Goal: Information Seeking & Learning: Get advice/opinions

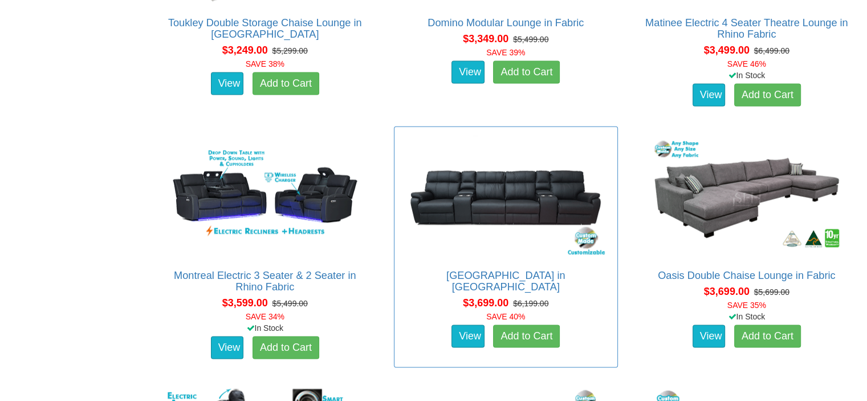
scroll to position [2394, 0]
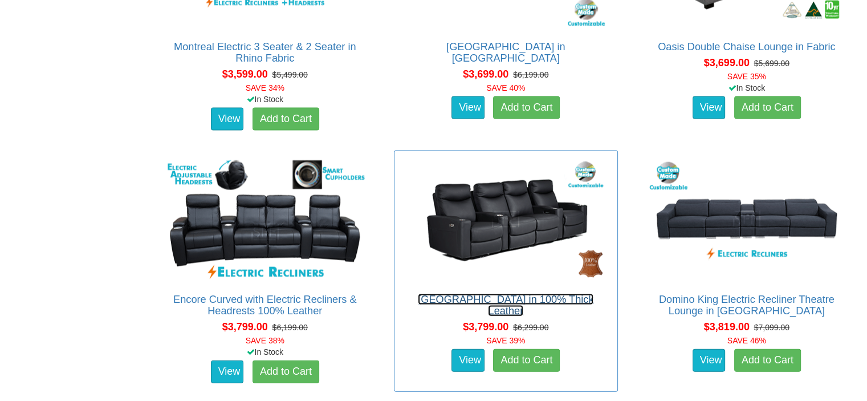
click at [494, 296] on link "[GEOGRAPHIC_DATA] in 100% Thick Leather" at bounding box center [506, 305] width 176 height 23
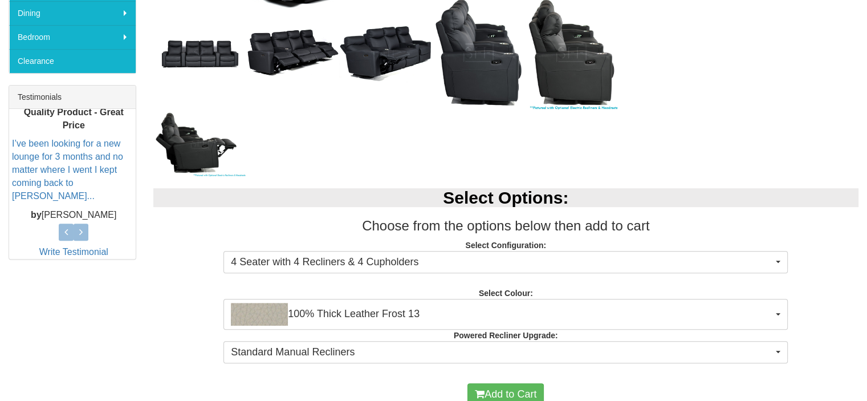
scroll to position [513, 0]
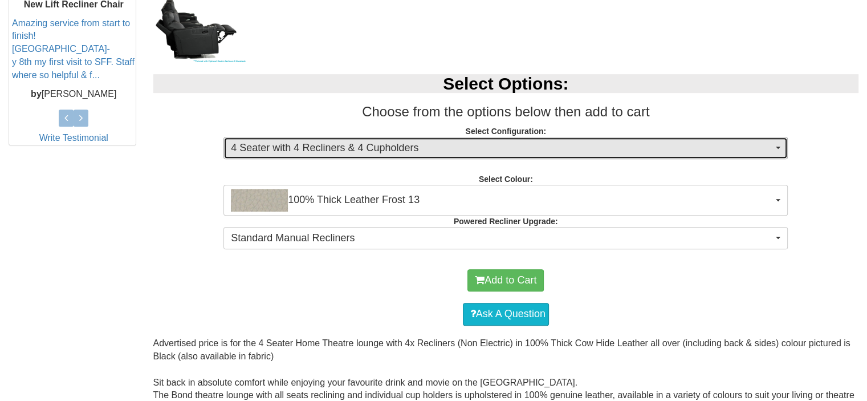
click at [775, 145] on button "4 Seater with 4 Recliners & 4 Cupholders" at bounding box center [505, 148] width 564 height 23
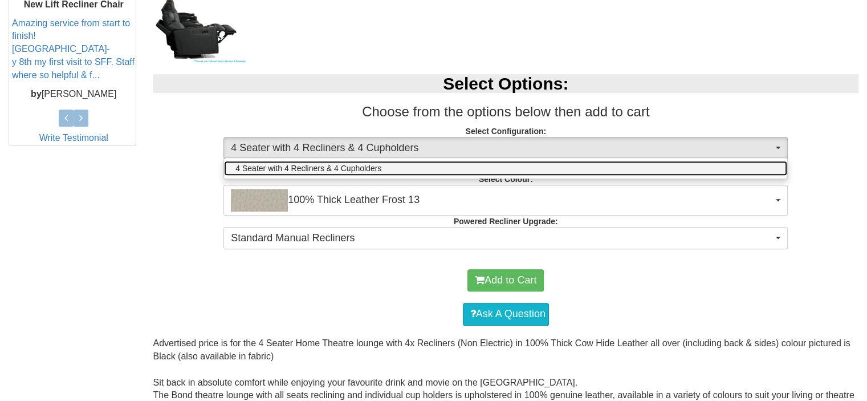
click at [768, 165] on link "4 Seater with 4 Recliners & 4 Cupholders" at bounding box center [505, 168] width 563 height 15
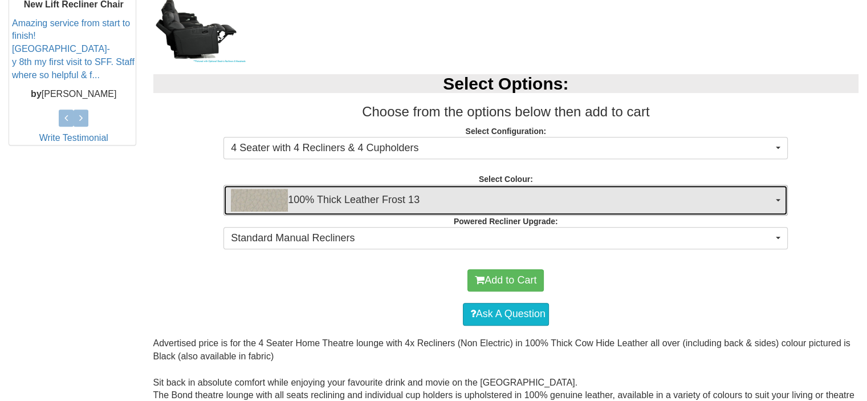
click at [777, 200] on button "100% Thick Leather Frost 13" at bounding box center [505, 200] width 564 height 31
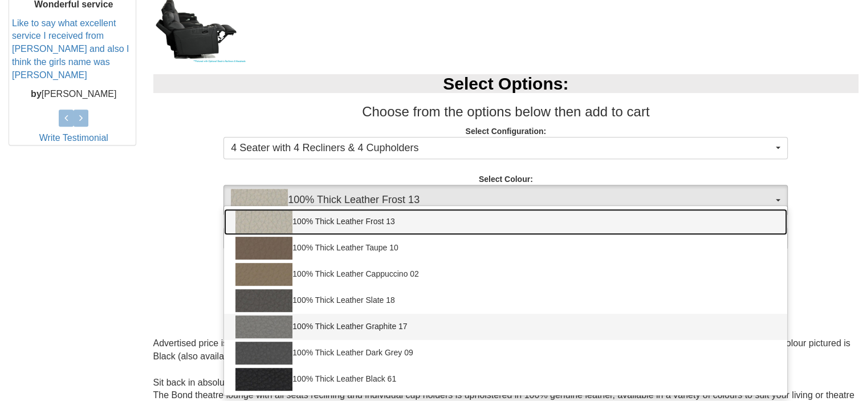
scroll to position [627, 0]
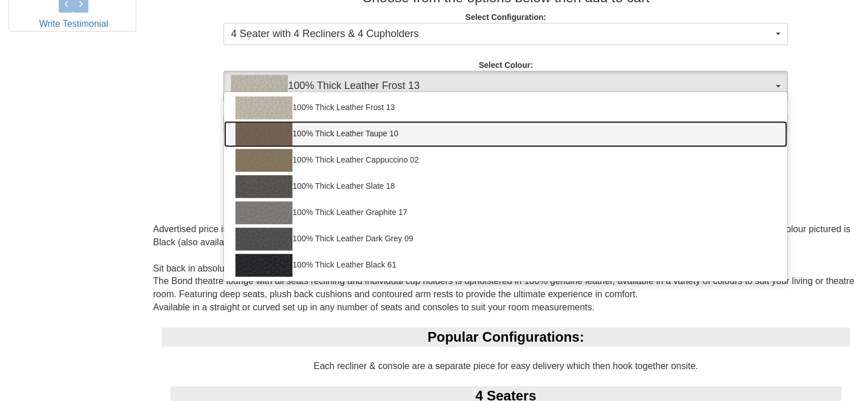
click at [278, 132] on img at bounding box center [263, 134] width 57 height 23
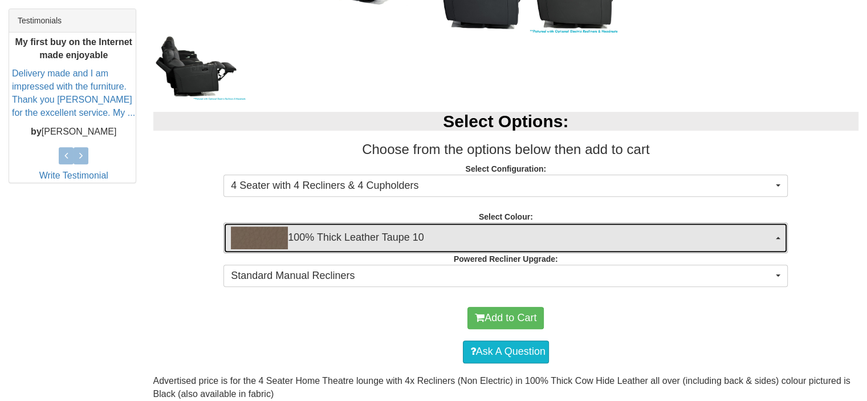
scroll to position [456, 0]
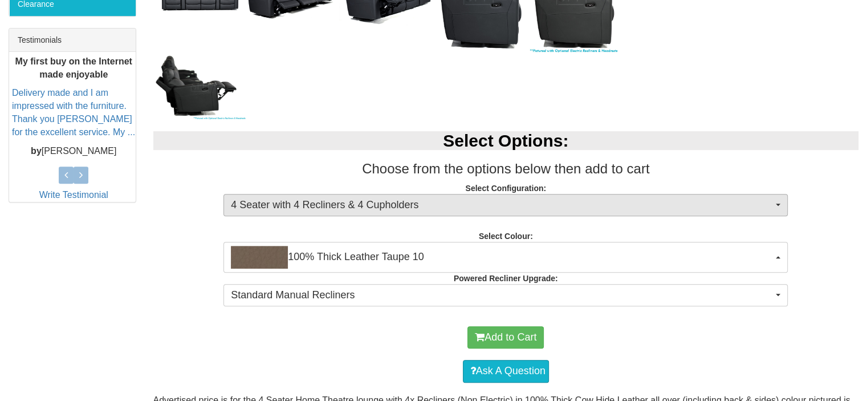
drag, startPoint x: 511, startPoint y: 233, endPoint x: 511, endPoint y: 201, distance: 31.9
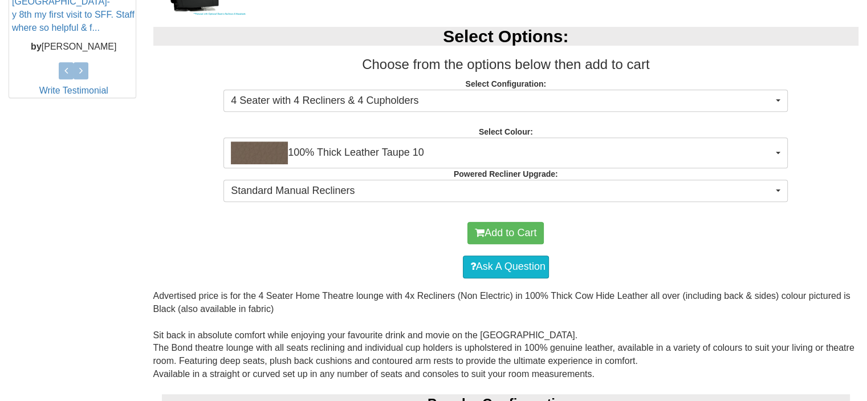
scroll to position [588, 0]
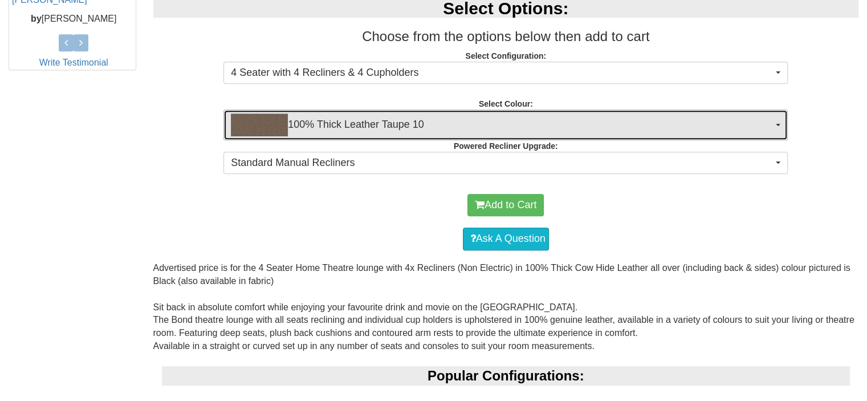
click at [778, 124] on span "button" at bounding box center [778, 125] width 5 height 2
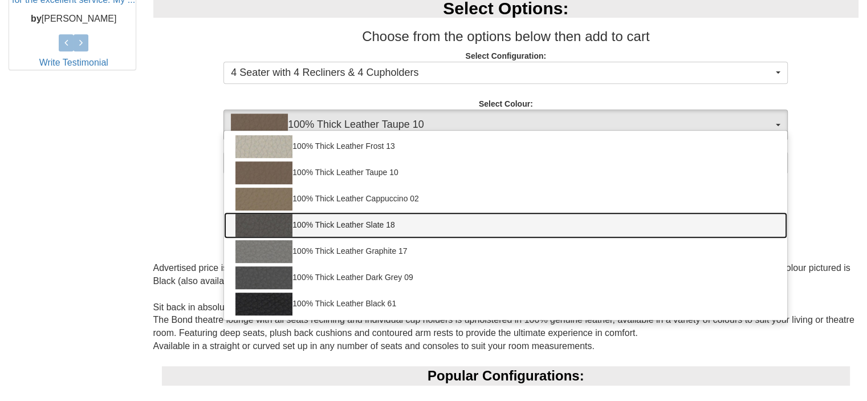
click at [345, 224] on link "100% Thick Leather Slate 18" at bounding box center [505, 225] width 563 height 26
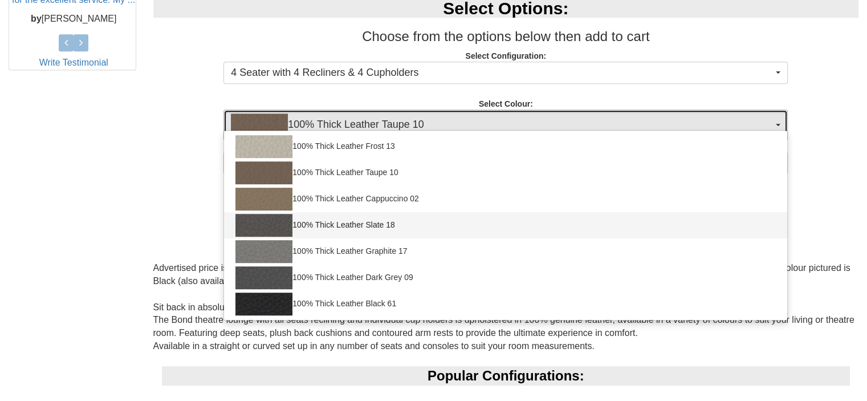
select select "1949"
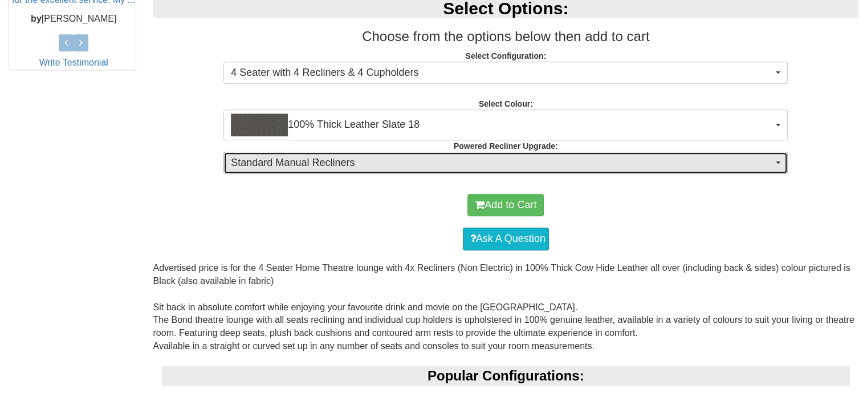
click at [777, 162] on span "button" at bounding box center [778, 162] width 5 height 2
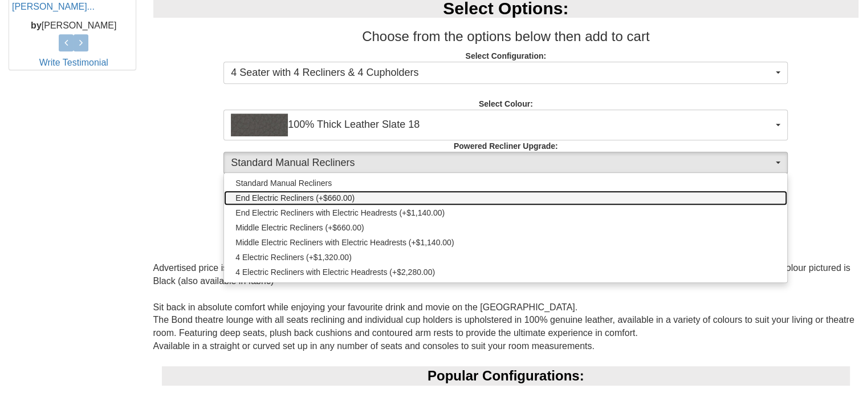
click at [308, 192] on span "End Electric Recliners (+$660.00)" at bounding box center [294, 197] width 119 height 11
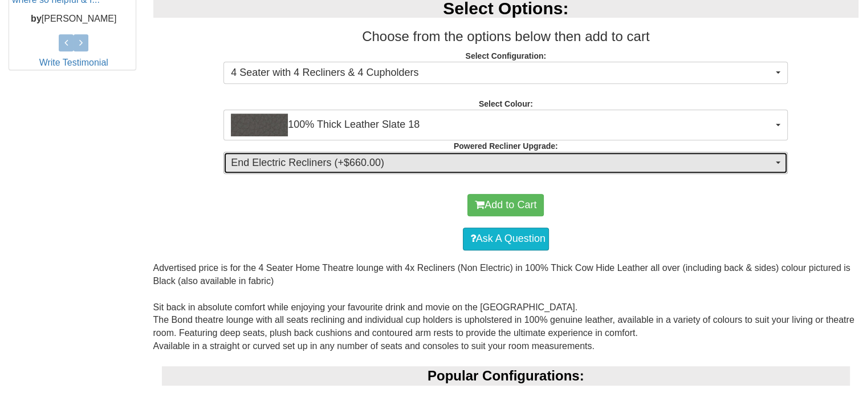
click at [780, 161] on span "button" at bounding box center [778, 162] width 5 height 2
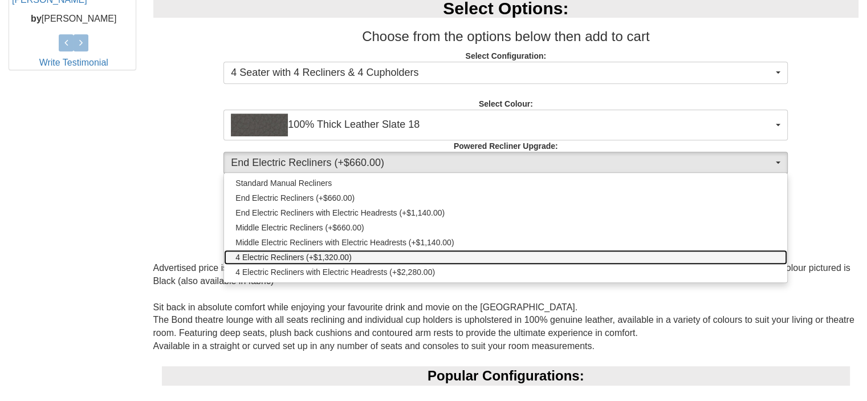
click at [292, 251] on span "4 Electric Recliners (+$1,320.00)" at bounding box center [293, 256] width 116 height 11
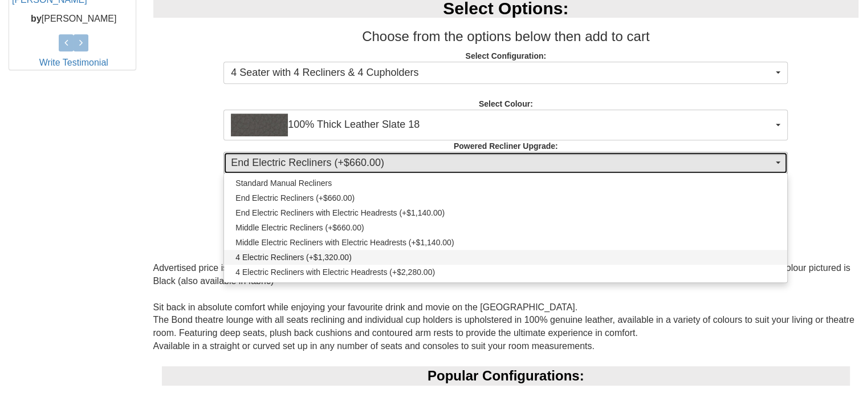
select select "1992"
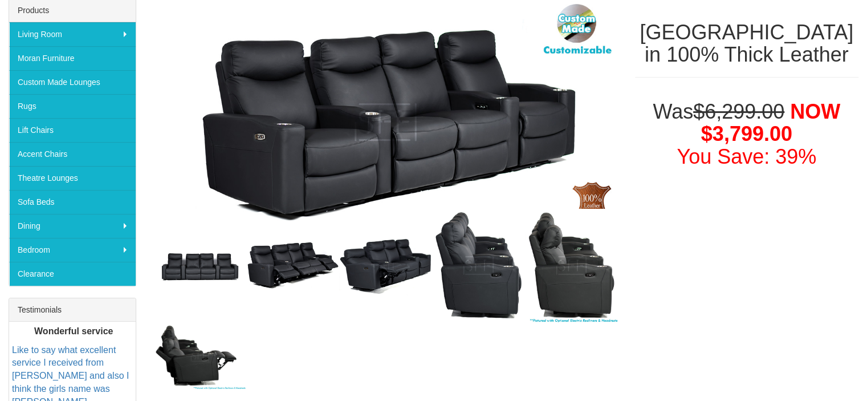
scroll to position [246, 0]
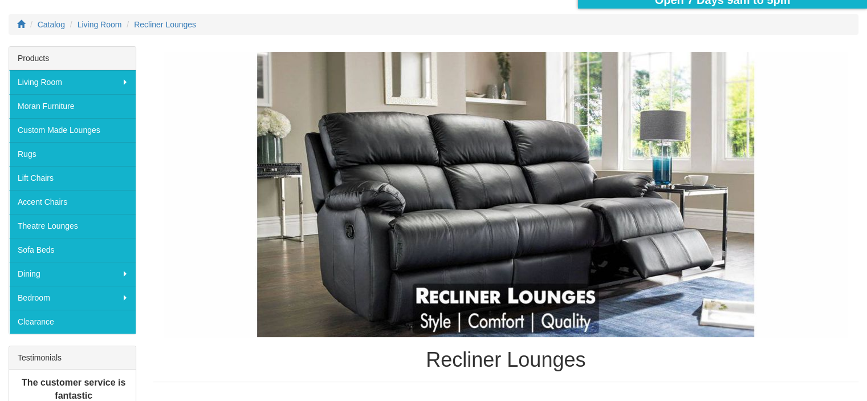
scroll to position [57, 0]
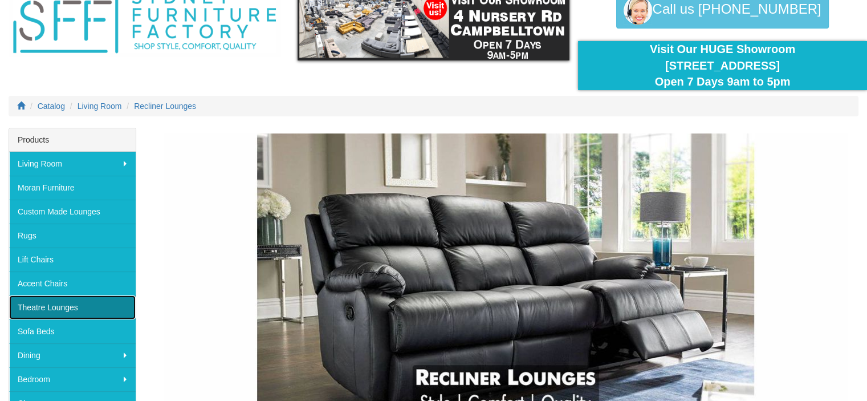
click at [55, 303] on link "Theatre Lounges" at bounding box center [72, 307] width 127 height 24
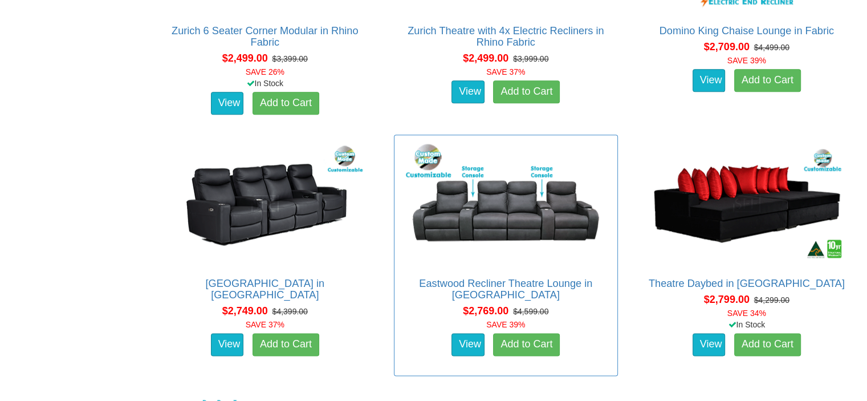
scroll to position [1425, 0]
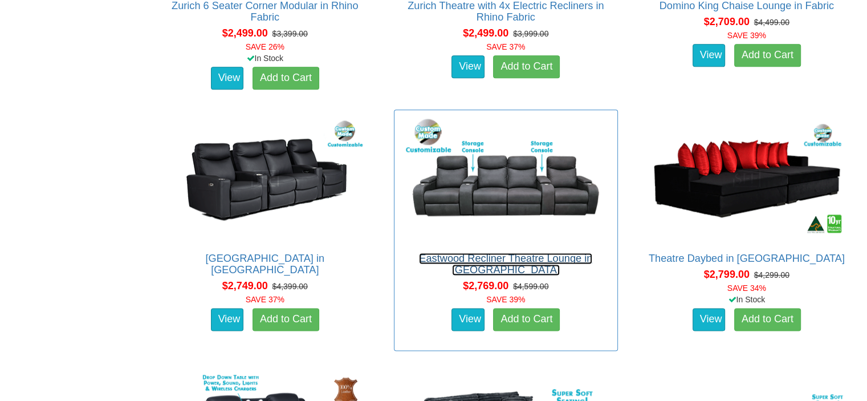
click at [457, 256] on link "Eastwood Recliner Theatre Lounge in [GEOGRAPHIC_DATA]" at bounding box center [505, 264] width 173 height 23
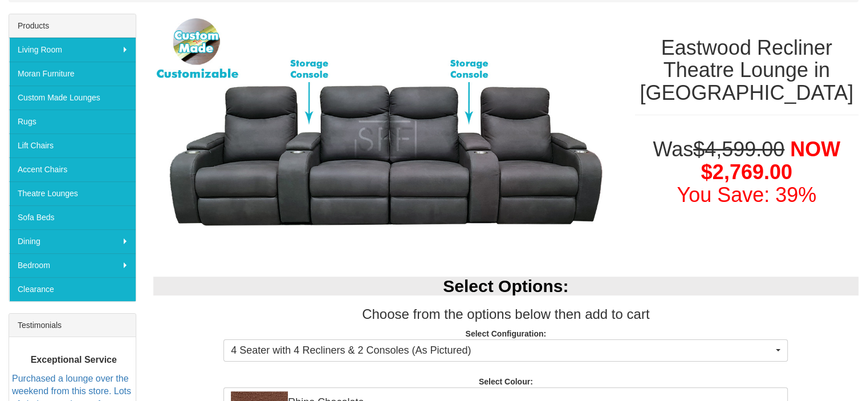
scroll to position [342, 0]
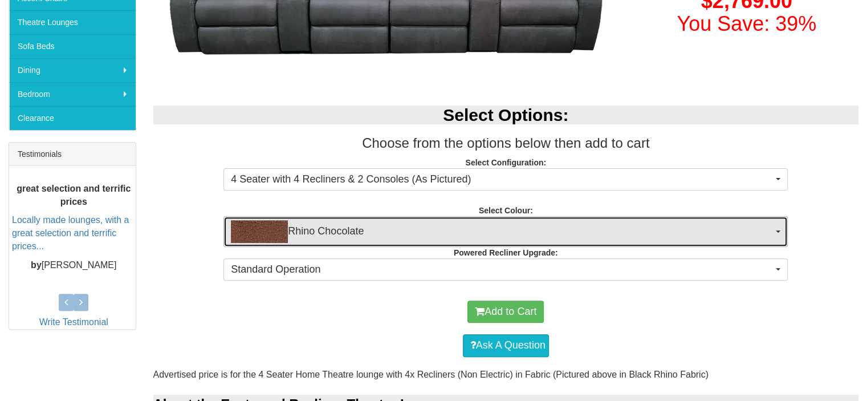
click at [777, 227] on button "Rhino Chocolate" at bounding box center [505, 231] width 564 height 31
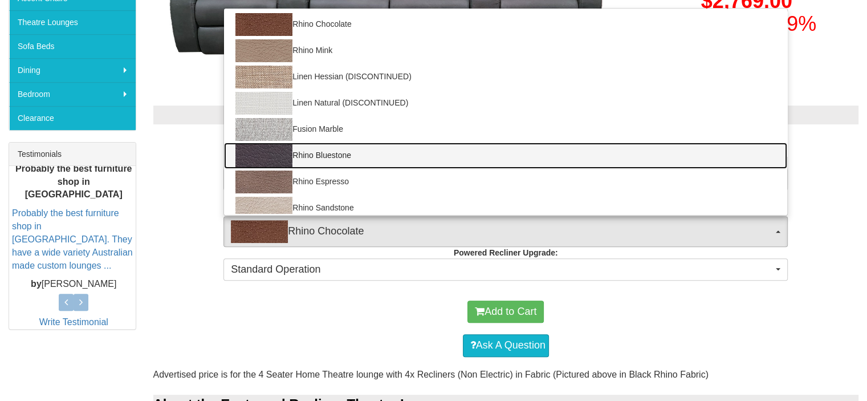
click at [255, 150] on img at bounding box center [263, 155] width 57 height 23
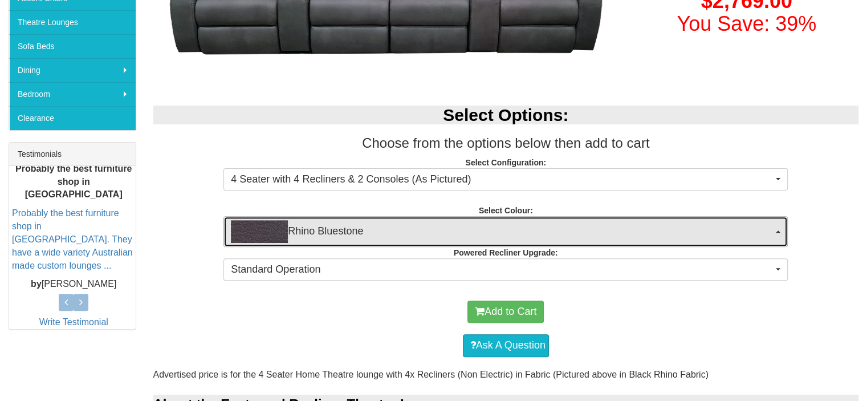
click at [776, 229] on button "Rhino Bluestone" at bounding box center [505, 231] width 564 height 31
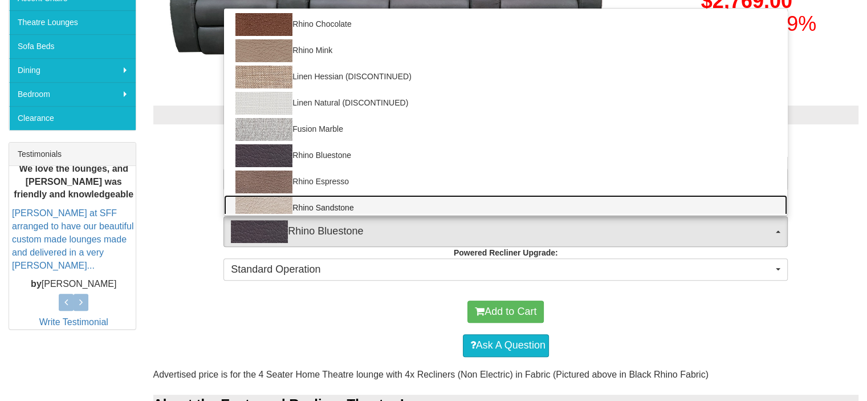
click at [279, 201] on img at bounding box center [263, 208] width 57 height 23
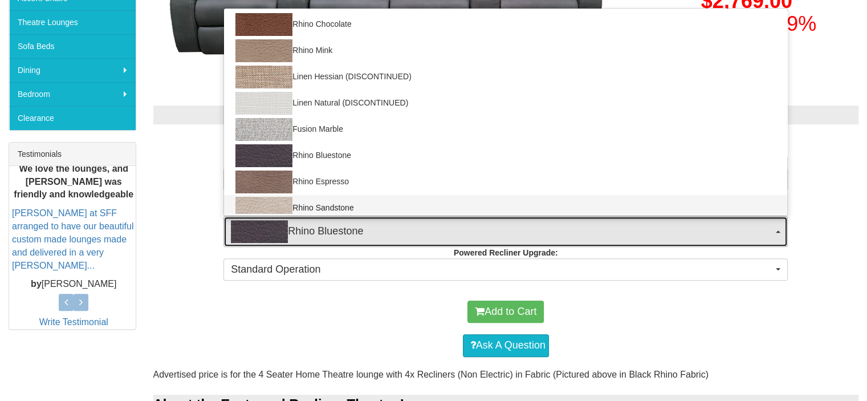
select select "1557"
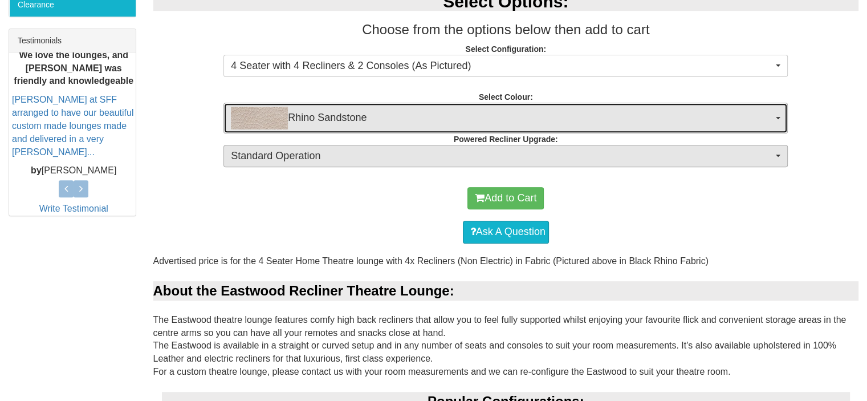
scroll to position [456, 0]
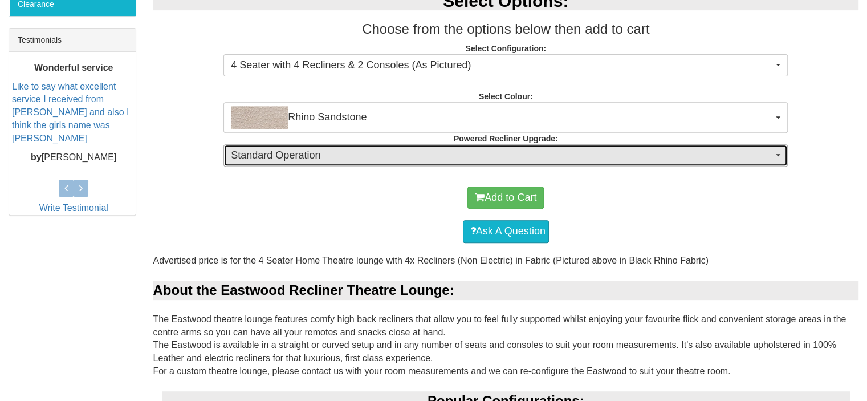
click at [779, 155] on span "button" at bounding box center [778, 155] width 5 height 2
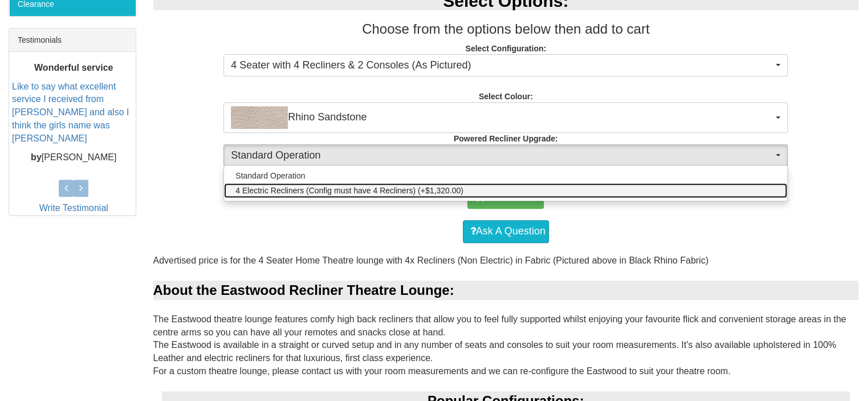
click at [359, 192] on span "4 Electric Recliners (Config must have 4 Recliners) (+$1,320.00)" at bounding box center [349, 190] width 228 height 11
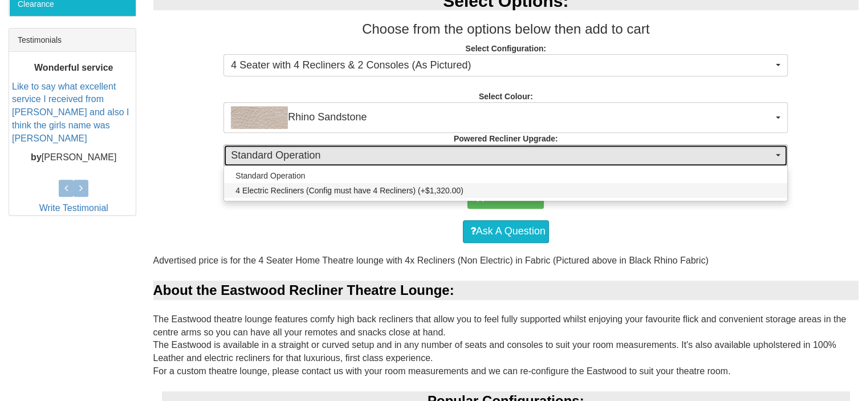
select select "1254"
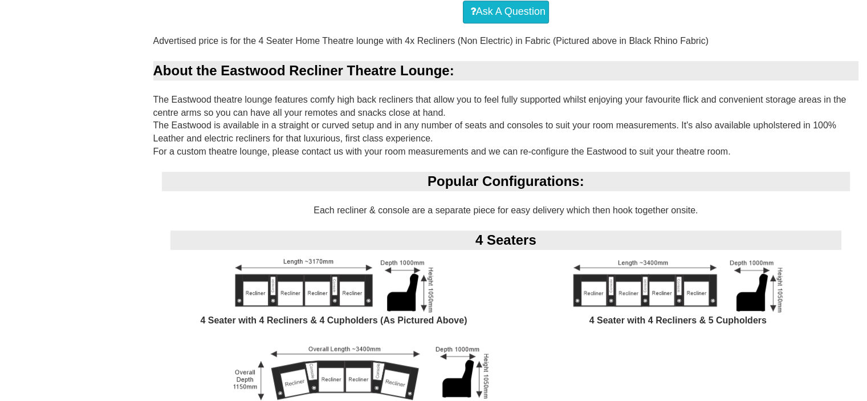
scroll to position [570, 0]
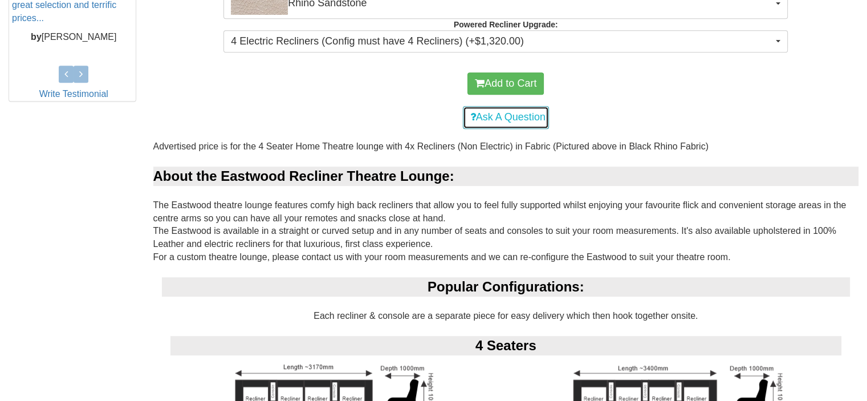
click at [503, 119] on link "Ask A Question" at bounding box center [506, 117] width 86 height 23
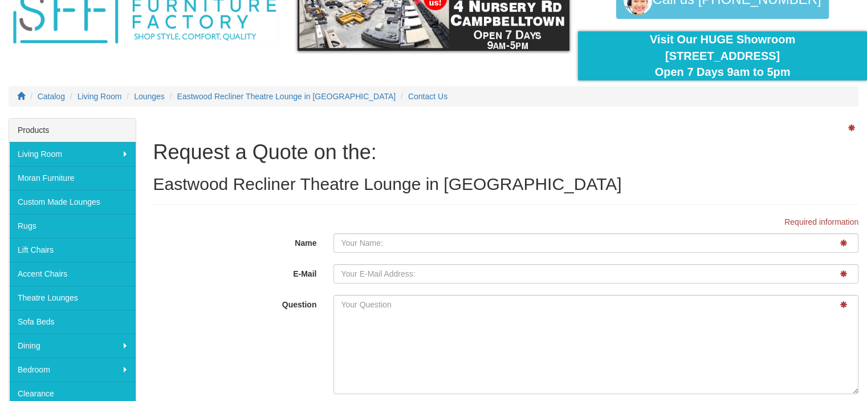
scroll to position [114, 0]
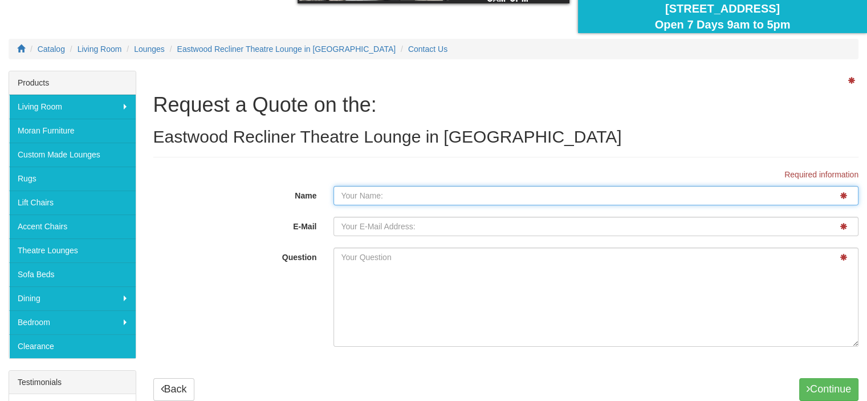
click at [372, 193] on input "Name" at bounding box center [595, 195] width 525 height 19
type input "LEANNE WARNER"
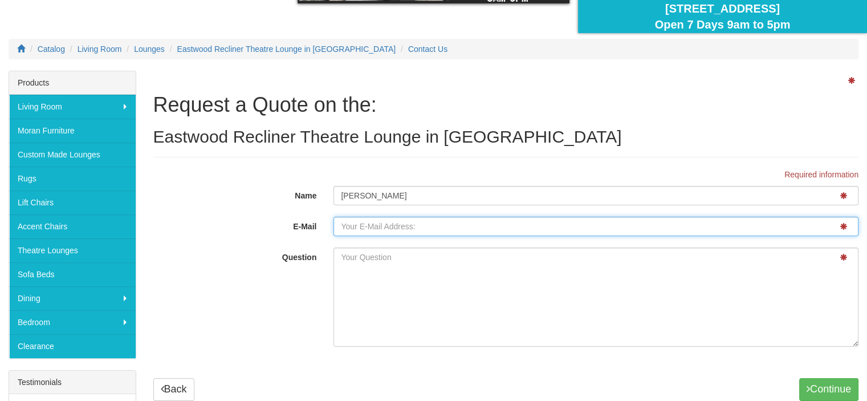
type input "Leannewarner@optusnet.com.au"
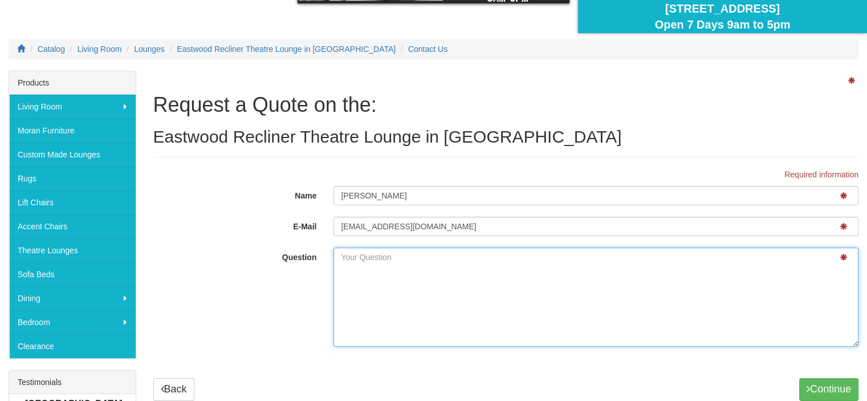
click at [394, 264] on textarea "Question" at bounding box center [595, 296] width 525 height 99
type textarea "D"
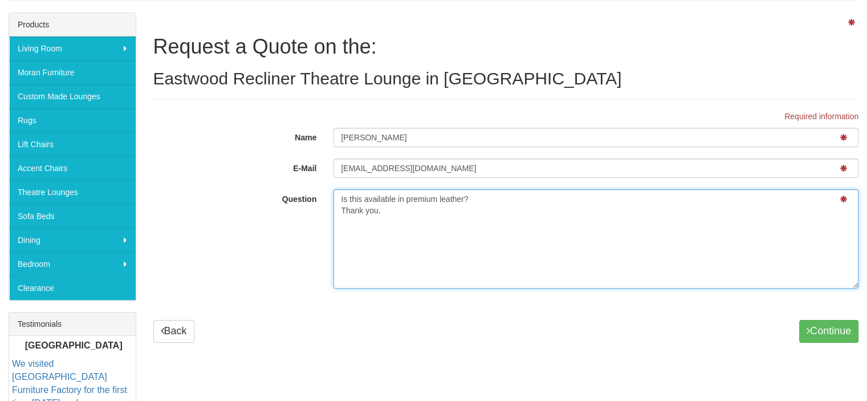
scroll to position [228, 0]
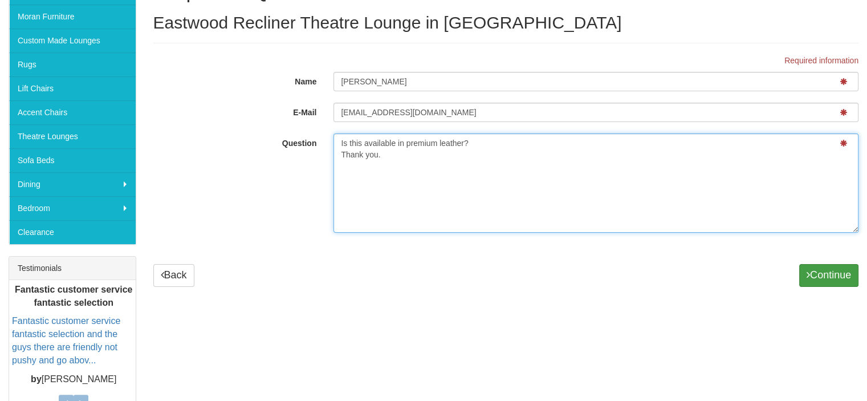
type textarea "Is this available in premium leather? Thank you."
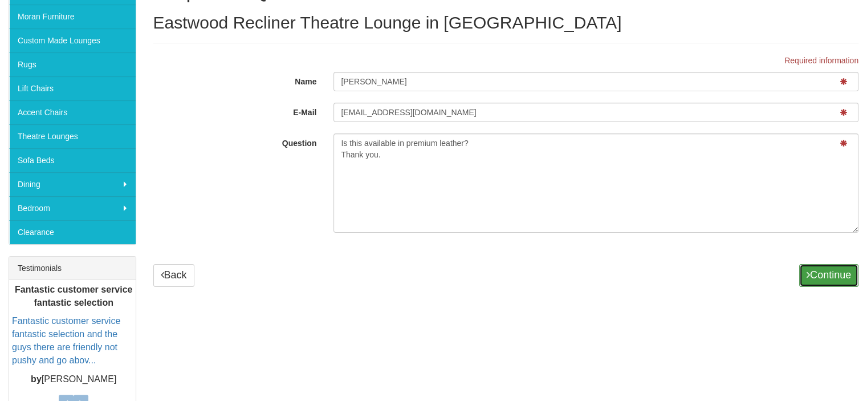
click at [812, 272] on button "Continue" at bounding box center [828, 275] width 59 height 23
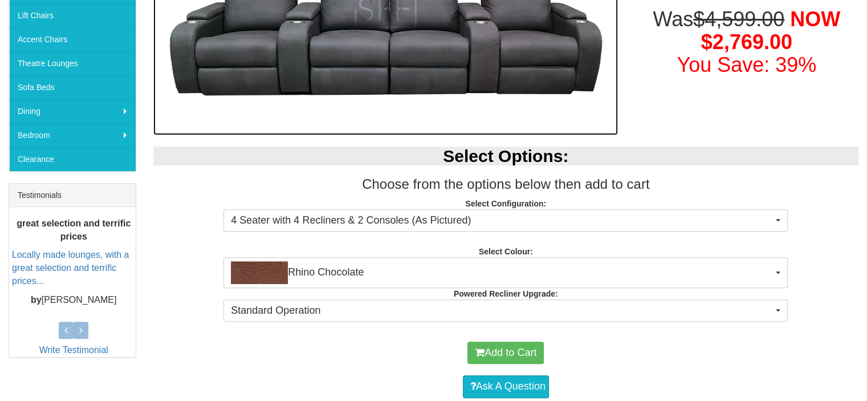
scroll to position [285, 0]
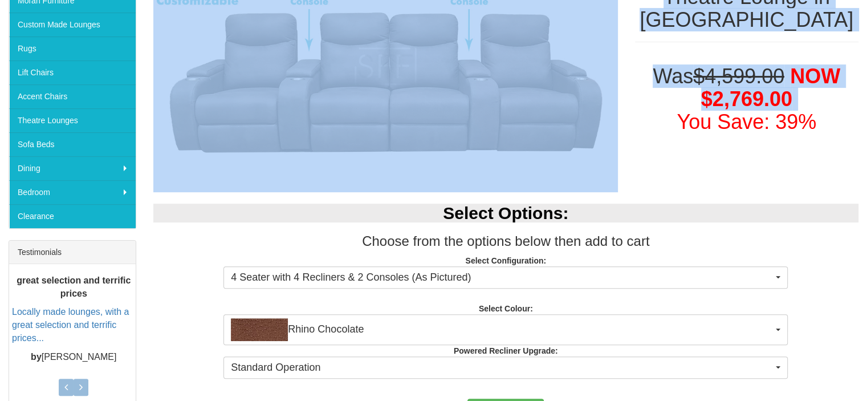
drag, startPoint x: 633, startPoint y: 142, endPoint x: 323, endPoint y: 143, distance: 309.5
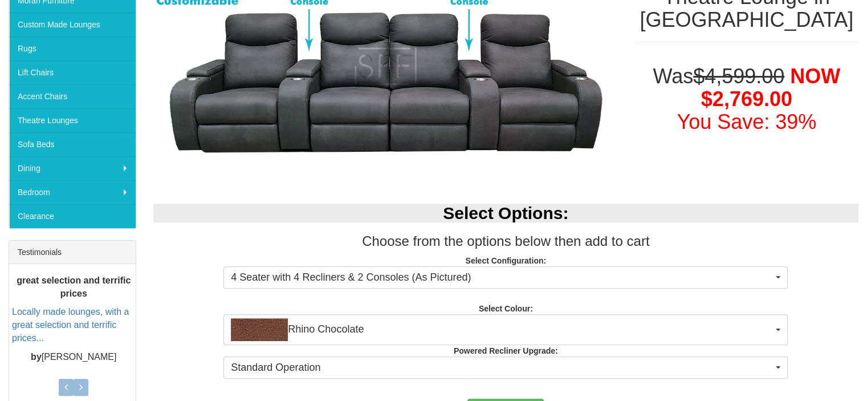
click at [340, 300] on div "Select Options: Choose from the options below then add to cart Select Configura…" at bounding box center [506, 289] width 723 height 194
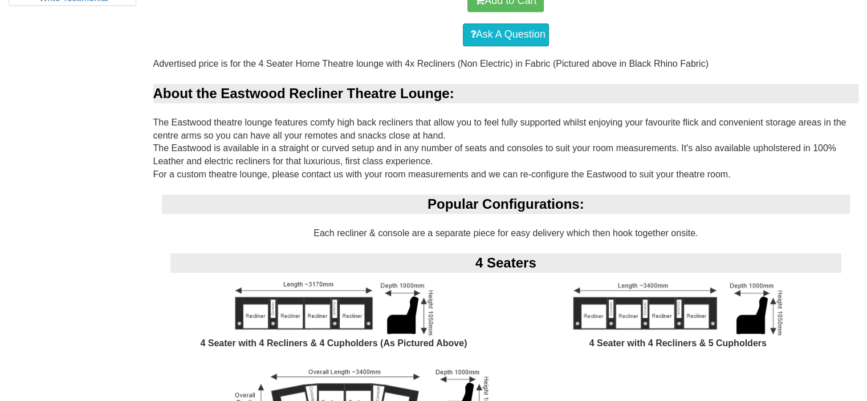
scroll to position [798, 0]
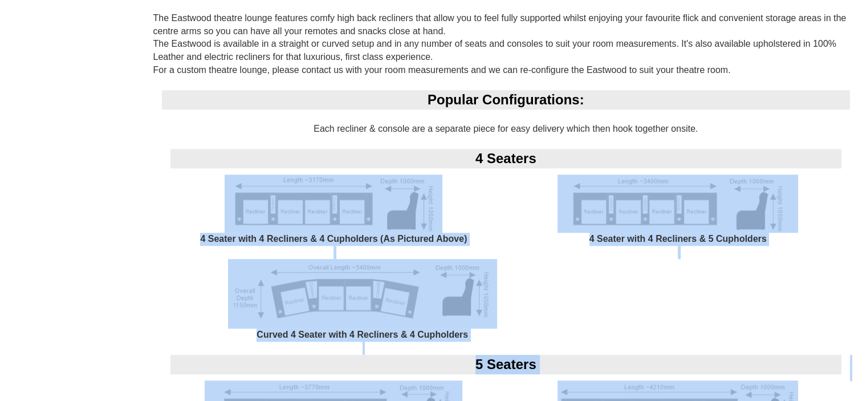
drag, startPoint x: 135, startPoint y: 178, endPoint x: 249, endPoint y: 184, distance: 114.7
click at [210, 211] on div "4 Seater with 4 Recliners & 4 Cupholders (As Pictured Above)" at bounding box center [334, 216] width 344 height 84
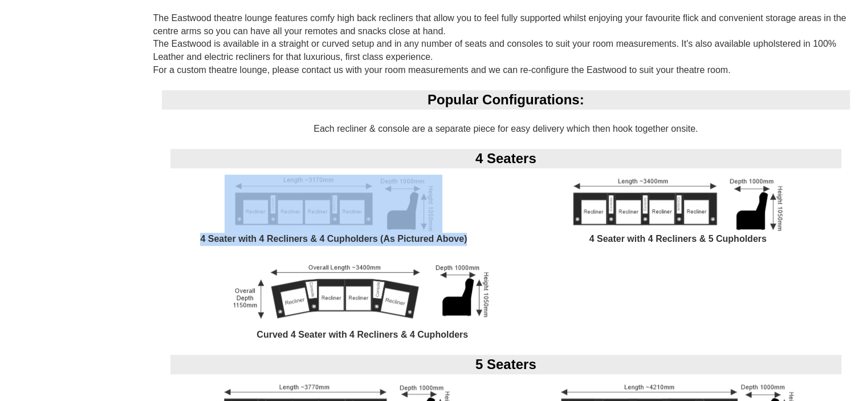
drag, startPoint x: 469, startPoint y: 237, endPoint x: 224, endPoint y: 227, distance: 245.3
click at [224, 227] on div "4 Seater with 4 Recliners & 4 Cupholders (As Pictured Above)" at bounding box center [334, 216] width 344 height 84
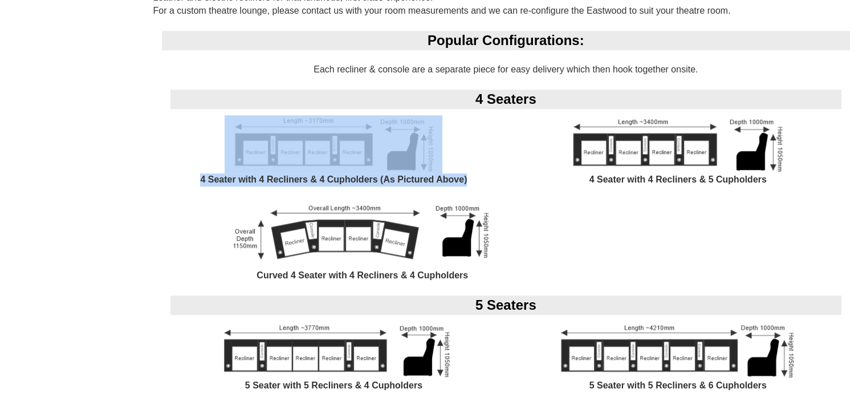
scroll to position [855, 0]
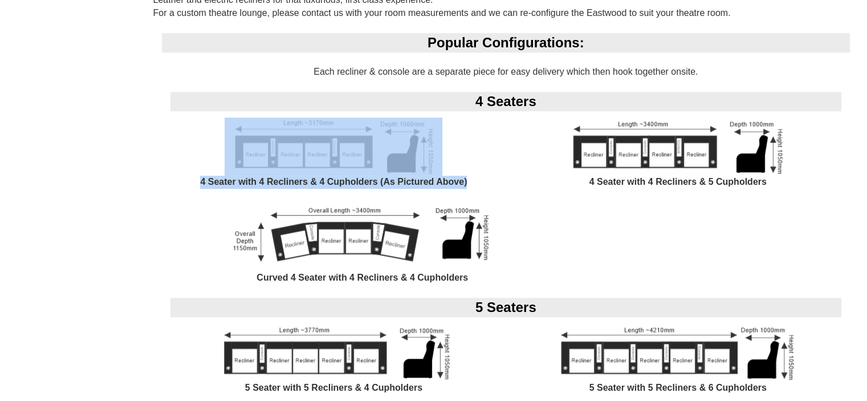
click at [350, 241] on img at bounding box center [362, 237] width 269 height 70
click at [504, 172] on div "4 Seater with 4 Recliners & 4 Cupholders (As Pictured Above)" at bounding box center [334, 159] width 344 height 84
click at [398, 223] on img at bounding box center [362, 237] width 269 height 70
click at [446, 156] on div "4 Seater with 4 Recliners & 4 Cupholders (As Pictured Above)" at bounding box center [334, 159] width 344 height 84
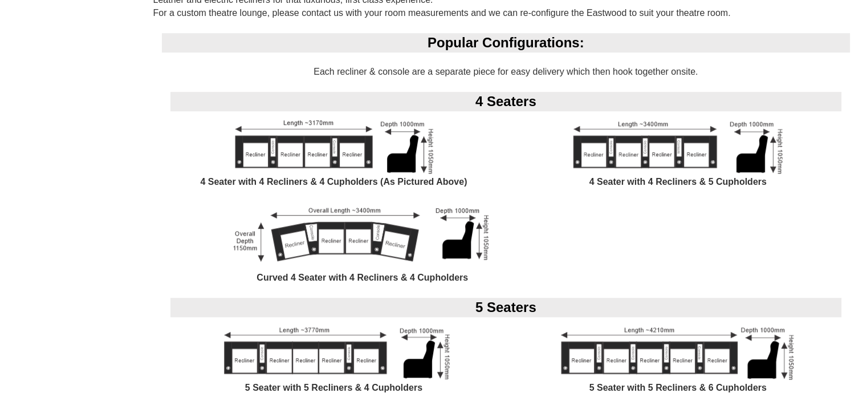
drag, startPoint x: 219, startPoint y: 202, endPoint x: 444, endPoint y: 205, distance: 225.2
click at [444, 205] on div "Curved 4 Seater with 4 Recliners & 4 Cupholders" at bounding box center [362, 250] width 401 height 96
click at [319, 211] on img at bounding box center [362, 237] width 269 height 70
click at [210, 209] on div "Curved 4 Seater with 4 Recliners & 4 Cupholders" at bounding box center [362, 250] width 401 height 96
drag, startPoint x: 224, startPoint y: 200, endPoint x: 469, endPoint y: 230, distance: 246.9
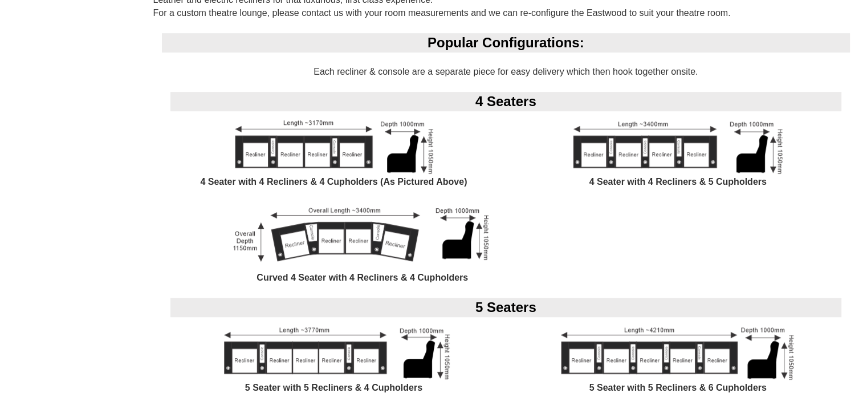
click at [472, 204] on div "Curved 4 Seater with 4 Recliners & 4 Cupholders" at bounding box center [362, 250] width 401 height 96
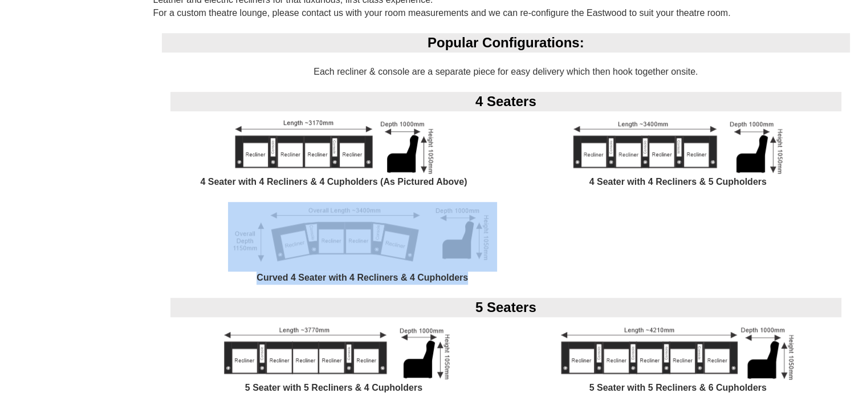
drag, startPoint x: 476, startPoint y: 274, endPoint x: 247, endPoint y: 249, distance: 230.6
click at [247, 249] on div "Curved 4 Seater with 4 Recliners & 4 Cupholders" at bounding box center [362, 250] width 401 height 96
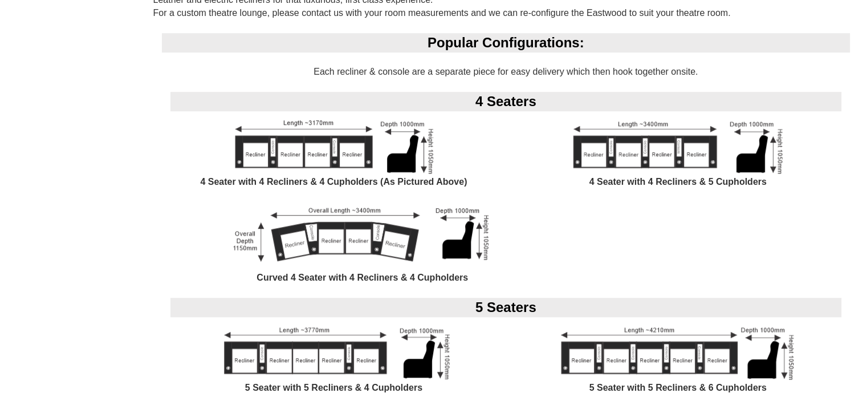
click at [385, 286] on div "Curved 4 Seater with 4 Recliners & 4 Cupholders" at bounding box center [362, 250] width 401 height 96
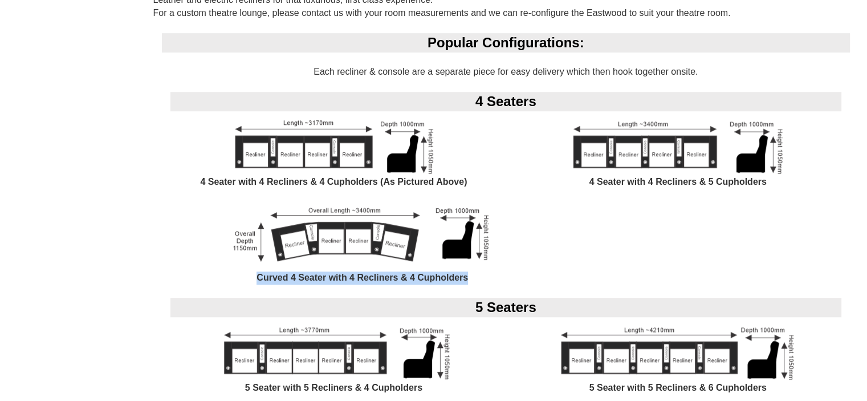
drag, startPoint x: 470, startPoint y: 275, endPoint x: 256, endPoint y: 275, distance: 213.7
click at [256, 275] on div "Curved 4 Seater with 4 Recliners & 4 Cupholders" at bounding box center [362, 250] width 401 height 96
copy b "Curved 4 Seater with 4 Recliners & 4 Cupholders"
click at [510, 278] on div "Curved 4 Seater with 4 Recliners & 4 Cupholders" at bounding box center [362, 250] width 401 height 96
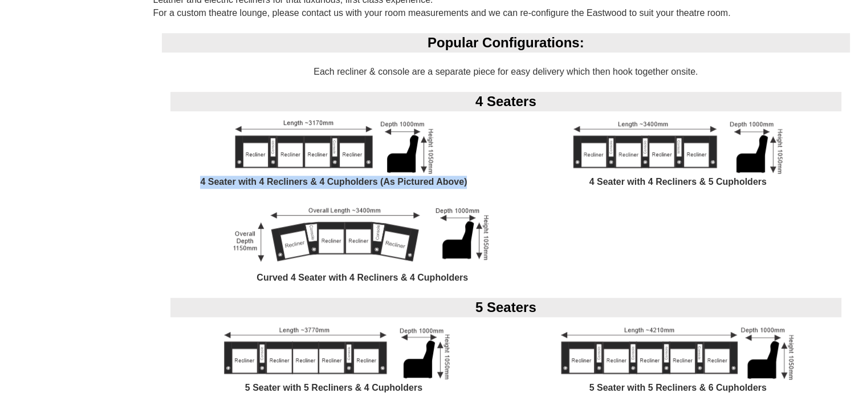
drag, startPoint x: 470, startPoint y: 179, endPoint x: 196, endPoint y: 180, distance: 274.2
click at [196, 180] on div "4 Seater with 4 Recliners & 4 Cupholders (As Pictured Above)" at bounding box center [334, 159] width 344 height 84
copy b "4 Seater with 4 Recliners & 4 Cupholders (As Pictured Above)"
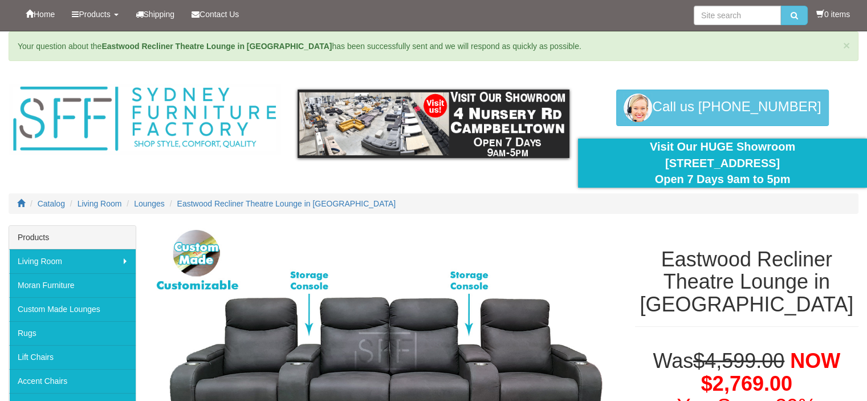
scroll to position [0, 0]
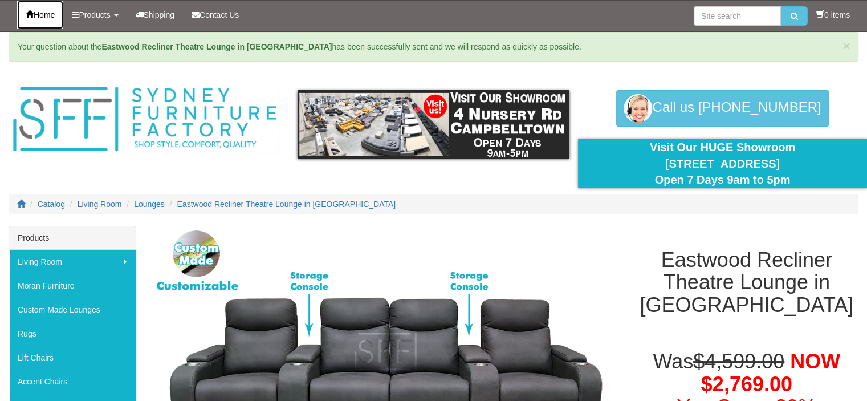
click at [34, 10] on span "Home" at bounding box center [44, 14] width 21 height 9
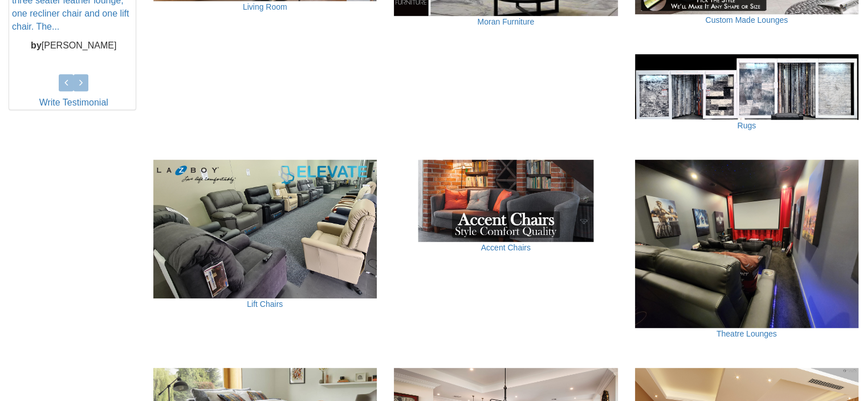
scroll to position [513, 0]
